Goal: Transaction & Acquisition: Subscribe to service/newsletter

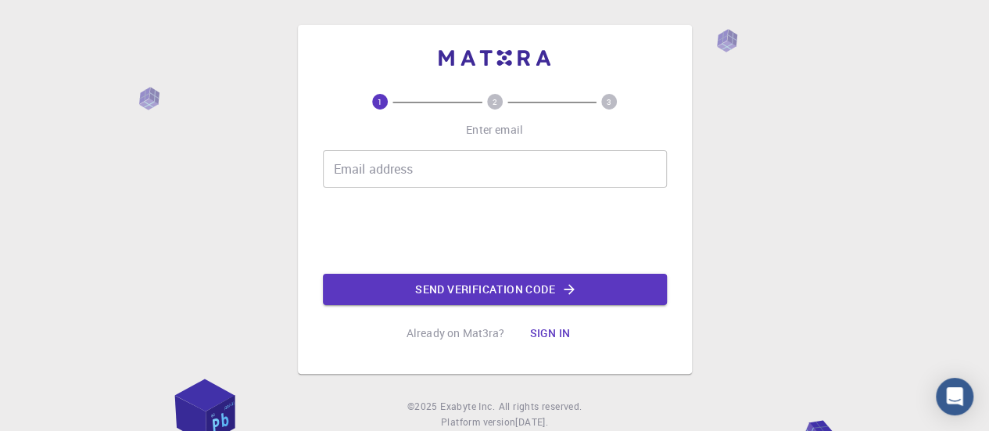
click at [414, 175] on input "Email address" at bounding box center [495, 169] width 344 height 38
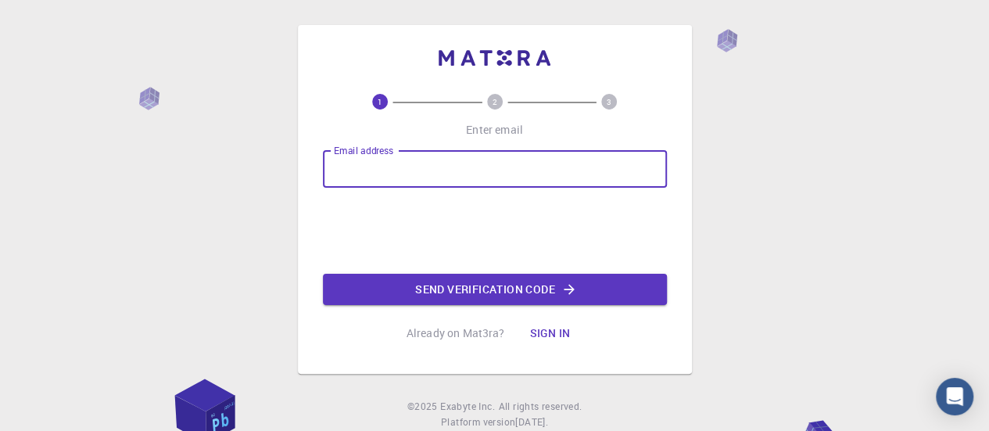
type input "[EMAIL_ADDRESS][DOMAIN_NAME]"
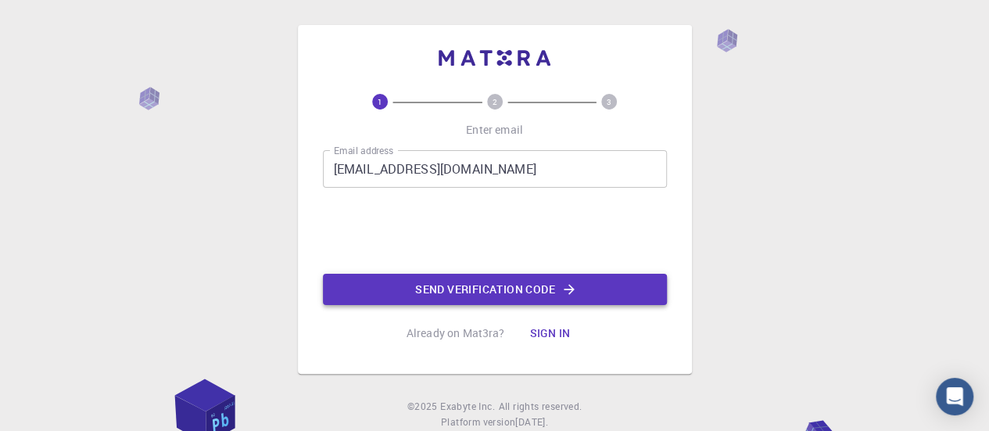
click at [404, 279] on button "Send verification code" at bounding box center [495, 289] width 344 height 31
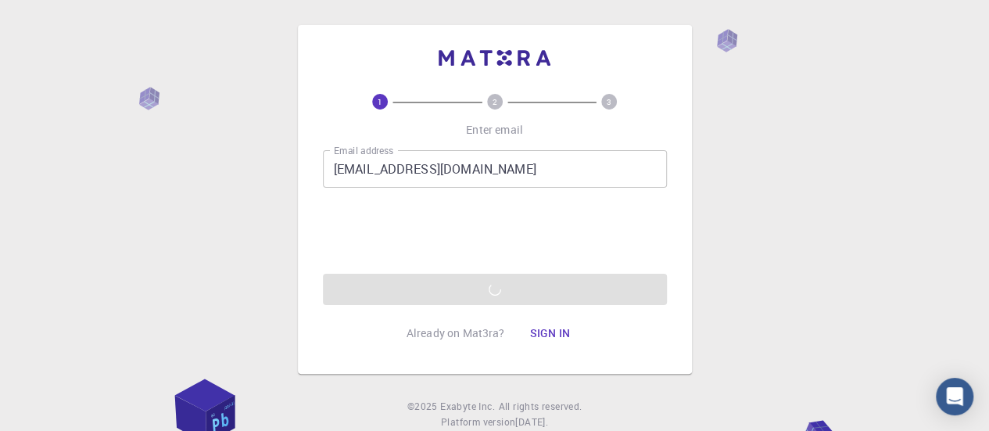
click at [748, 245] on div "1 2 3 Enter email Email address [EMAIL_ADDRESS][DOMAIN_NAME] Email address Send…" at bounding box center [494, 238] width 989 height 477
